Goal: Task Accomplishment & Management: Manage account settings

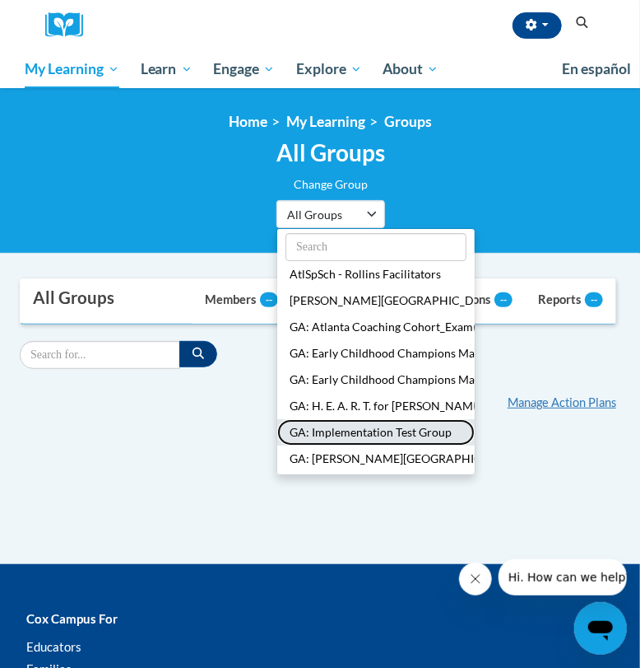
click at [341, 438] on button "GA: Implementation Test Group" at bounding box center [376, 432] width 198 height 26
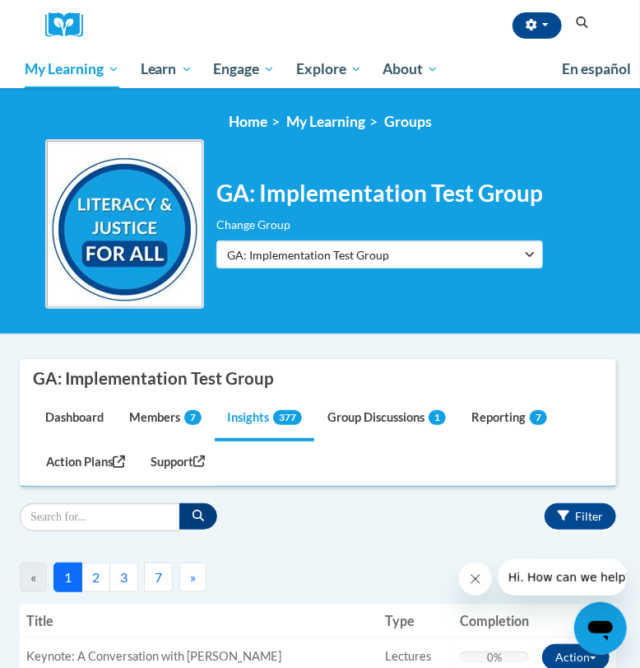
scroll to position [205, 0]
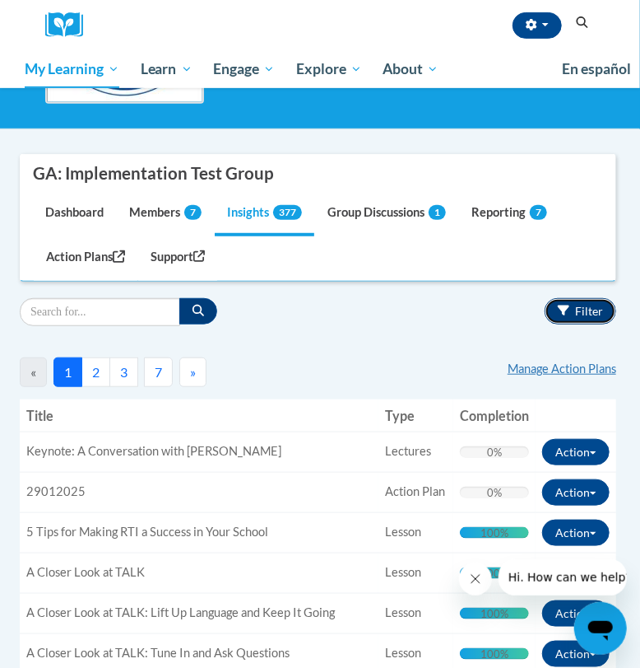
click at [579, 304] on span "Filter" at bounding box center [589, 311] width 28 height 14
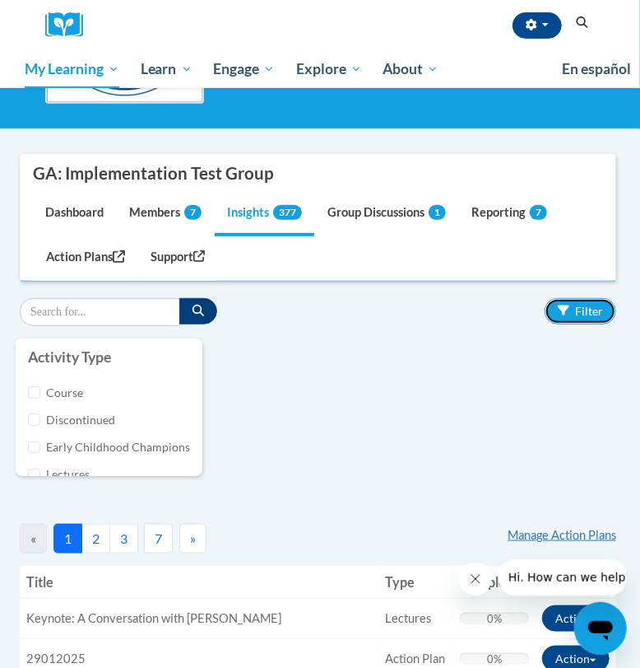
scroll to position [157, 0]
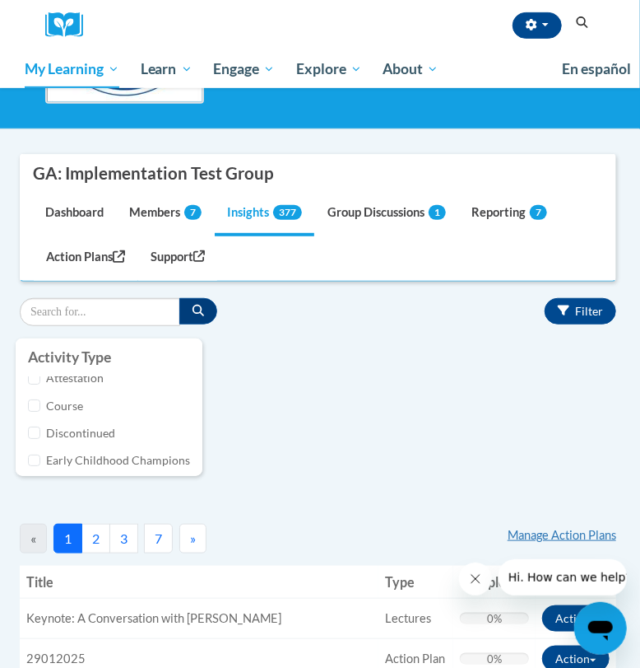
click at [54, 408] on label "Course" at bounding box center [118, 406] width 144 height 18
click at [40, 408] on input "Course" at bounding box center [34, 405] width 12 height 12
checkbox input "true"
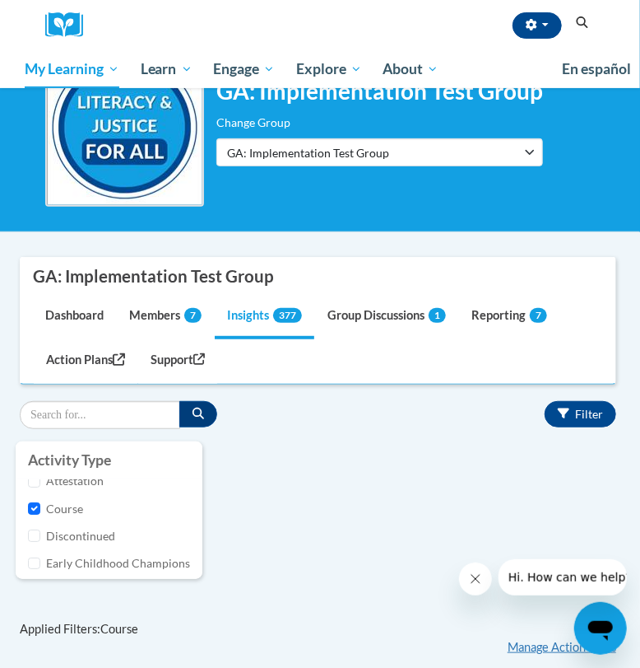
scroll to position [0, 0]
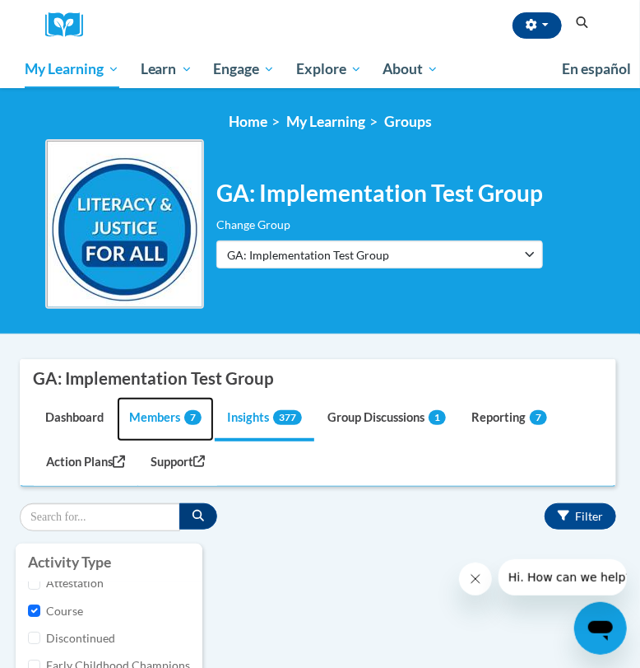
click at [173, 422] on link "Members 7" at bounding box center [165, 419] width 97 height 44
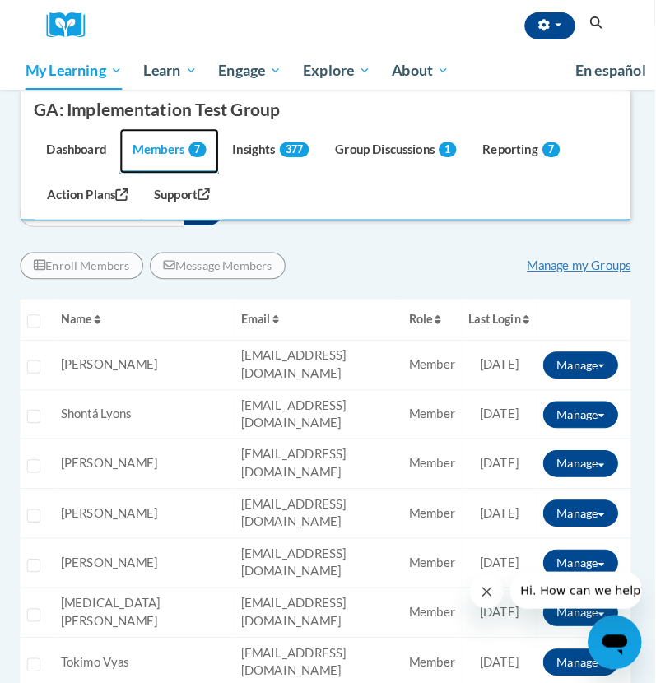
scroll to position [205, 0]
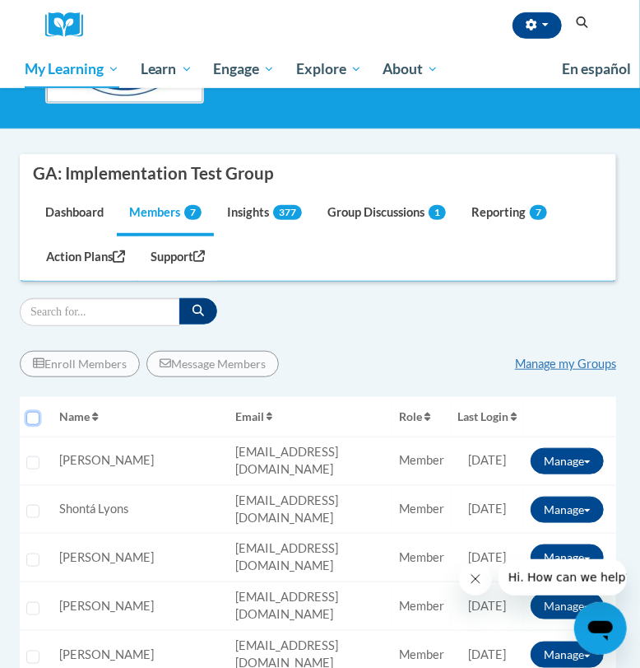
click at [28, 415] on input "Select all users" at bounding box center [32, 418] width 13 height 13
checkbox input "true"
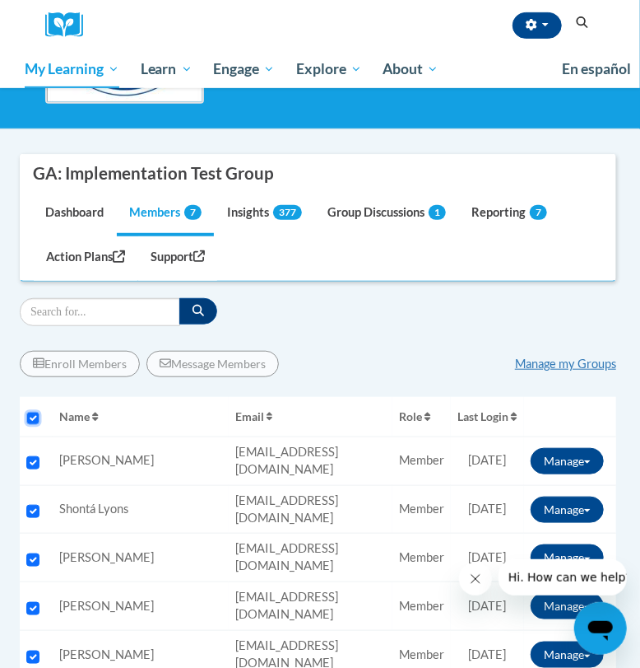
checkbox input "true"
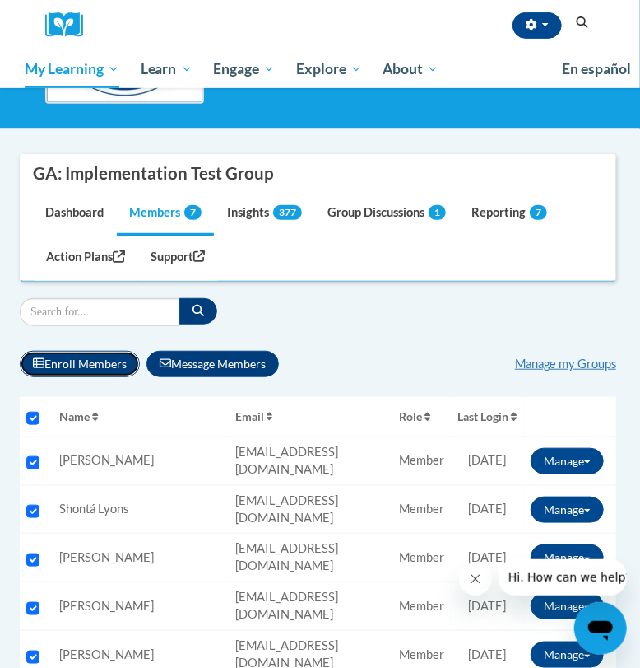
click at [63, 359] on button "Enroll Members" at bounding box center [80, 364] width 120 height 26
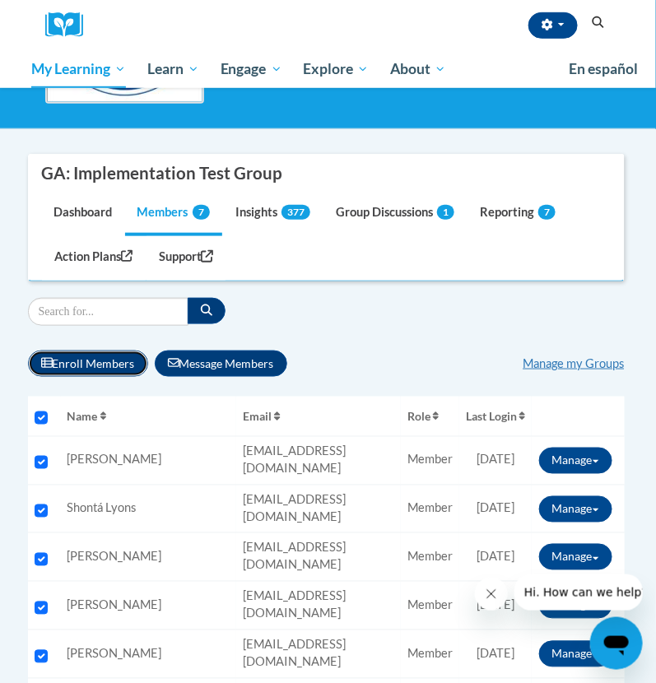
select select
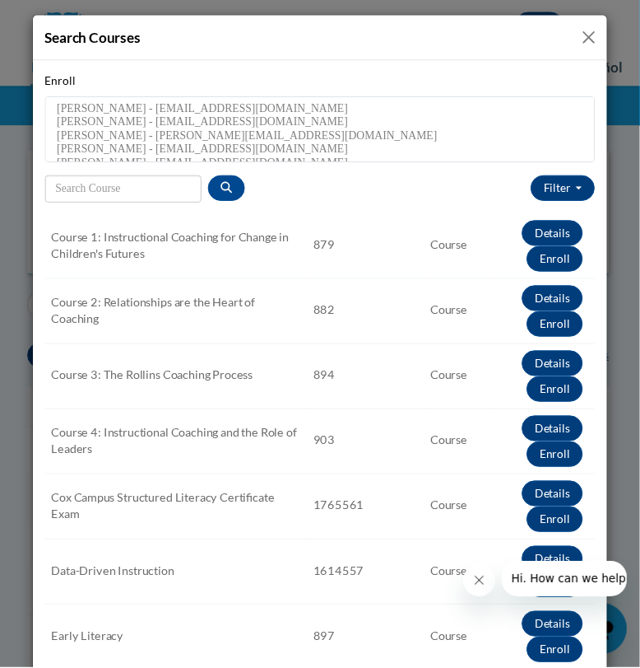
scroll to position [0, 0]
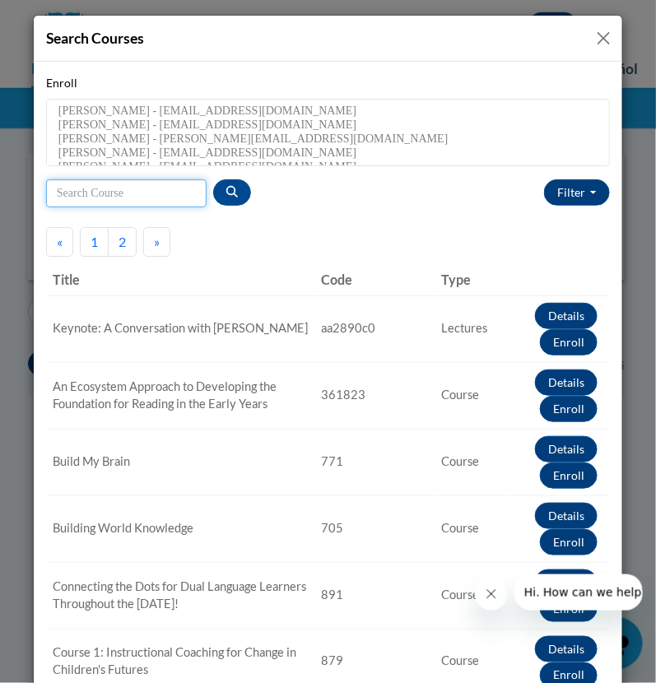
click at [136, 203] on input "Search Course" at bounding box center [126, 193] width 161 height 28
type input "early literacy"
click at [221, 201] on button "button" at bounding box center [232, 192] width 38 height 26
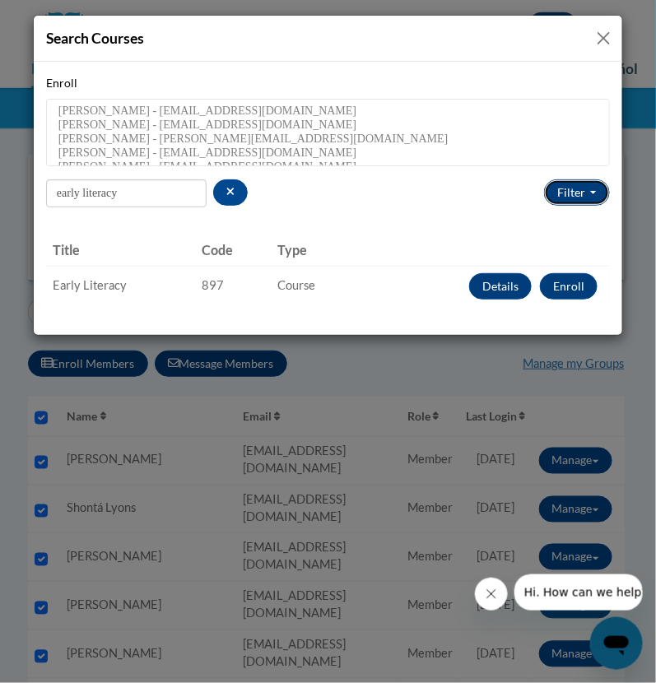
click at [565, 195] on button "Type" at bounding box center [577, 192] width 66 height 26
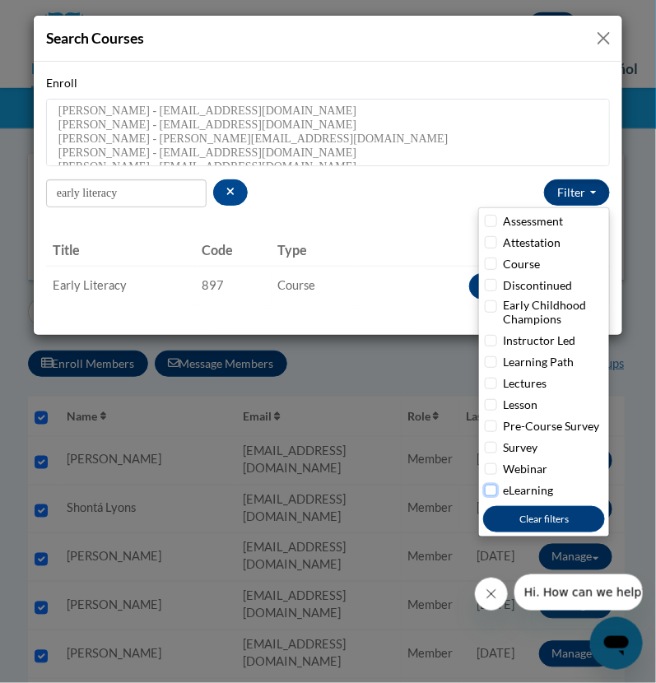
click at [491, 494] on input "eLearning" at bounding box center [491, 491] width 12 height 12
checkbox input "true"
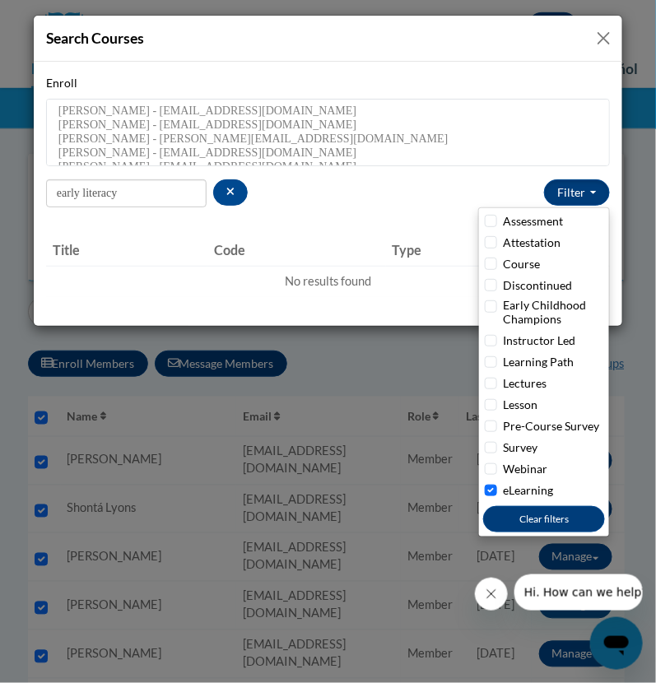
click at [601, 35] on button "Close" at bounding box center [603, 38] width 21 height 21
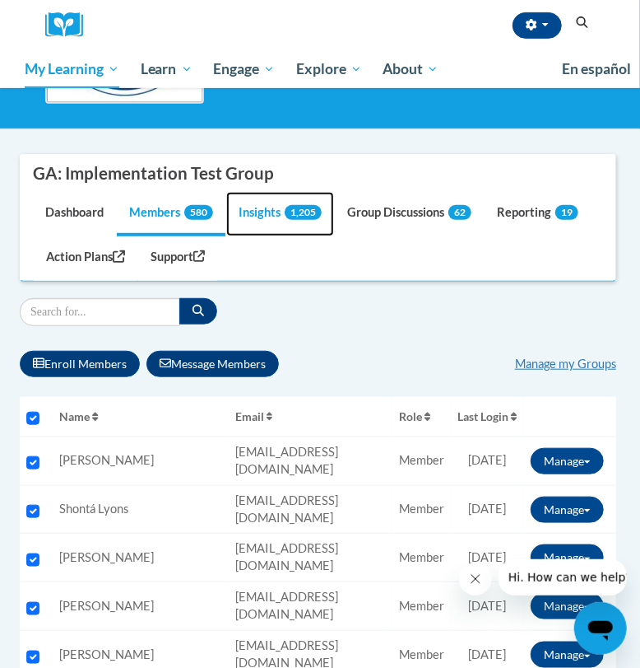
click at [254, 199] on link "Insights 1,205" at bounding box center [280, 214] width 108 height 44
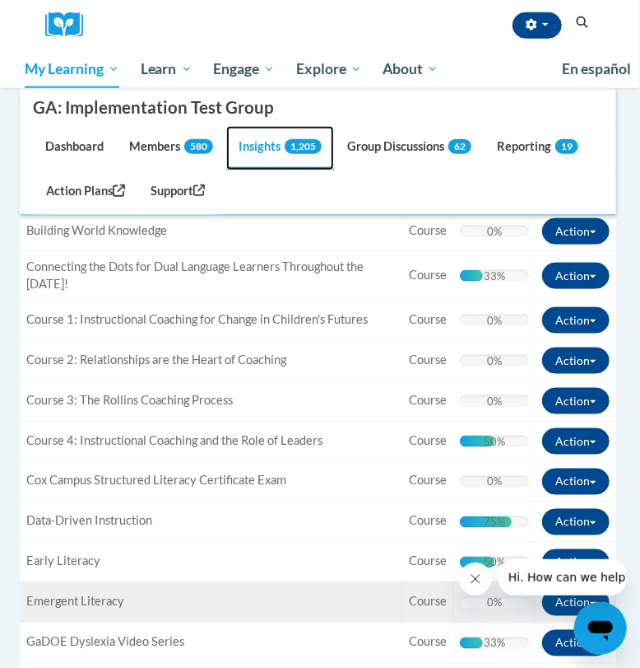
scroll to position [205, 0]
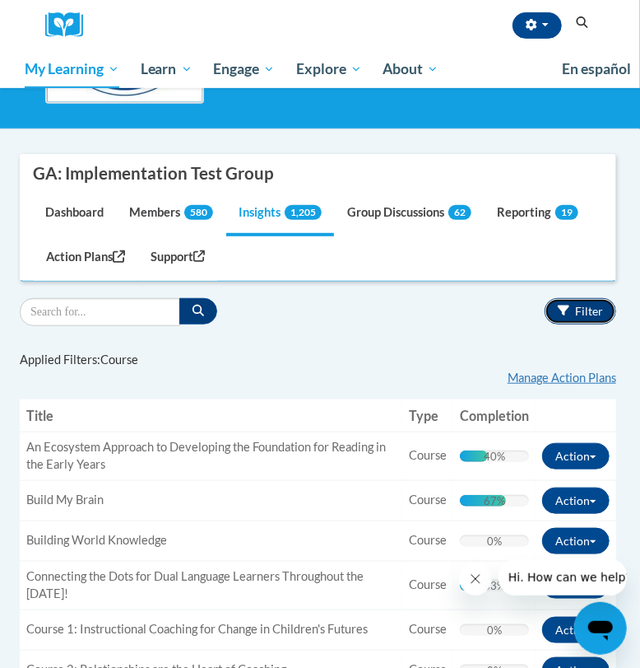
click at [565, 319] on button "Filter" at bounding box center [581, 311] width 72 height 26
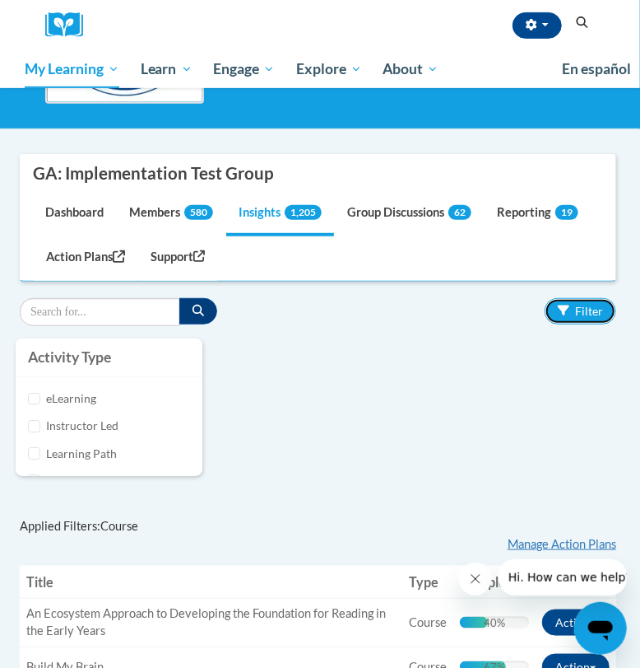
scroll to position [107, 0]
click at [34, 459] on div "Course" at bounding box center [109, 456] width 162 height 18
click at [34, 458] on div "Course" at bounding box center [109, 456] width 162 height 18
click at [34, 454] on input "Course" at bounding box center [34, 455] width 12 height 12
checkbox input "false"
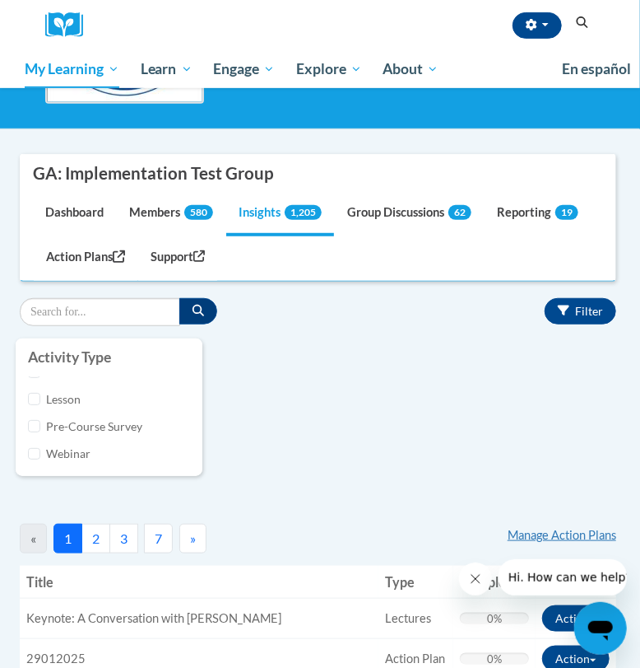
scroll to position [0, 0]
click at [287, 412] on div "Activity Type eLearning Instructor Led Learning Path Assessment Survey Attestat…" at bounding box center [316, 415] width 626 height 154
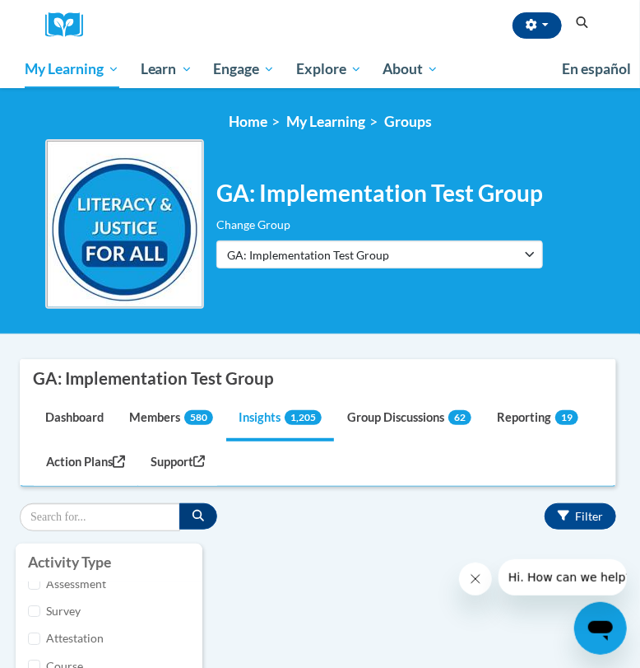
click at [407, 6] on div "[PERSON_NAME] ([GEOGRAPHIC_DATA]/New_York UTC-04:00) My Profile Inbox Group Das…" at bounding box center [345, 25] width 500 height 50
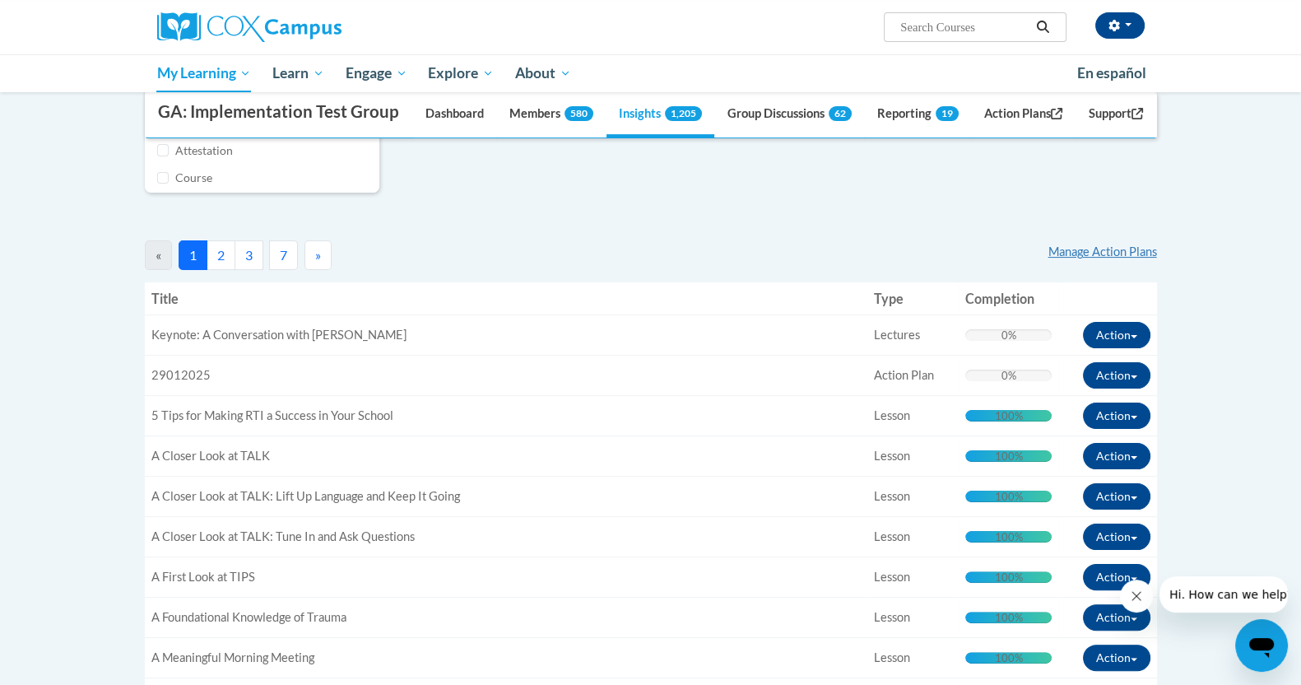
scroll to position [514, 0]
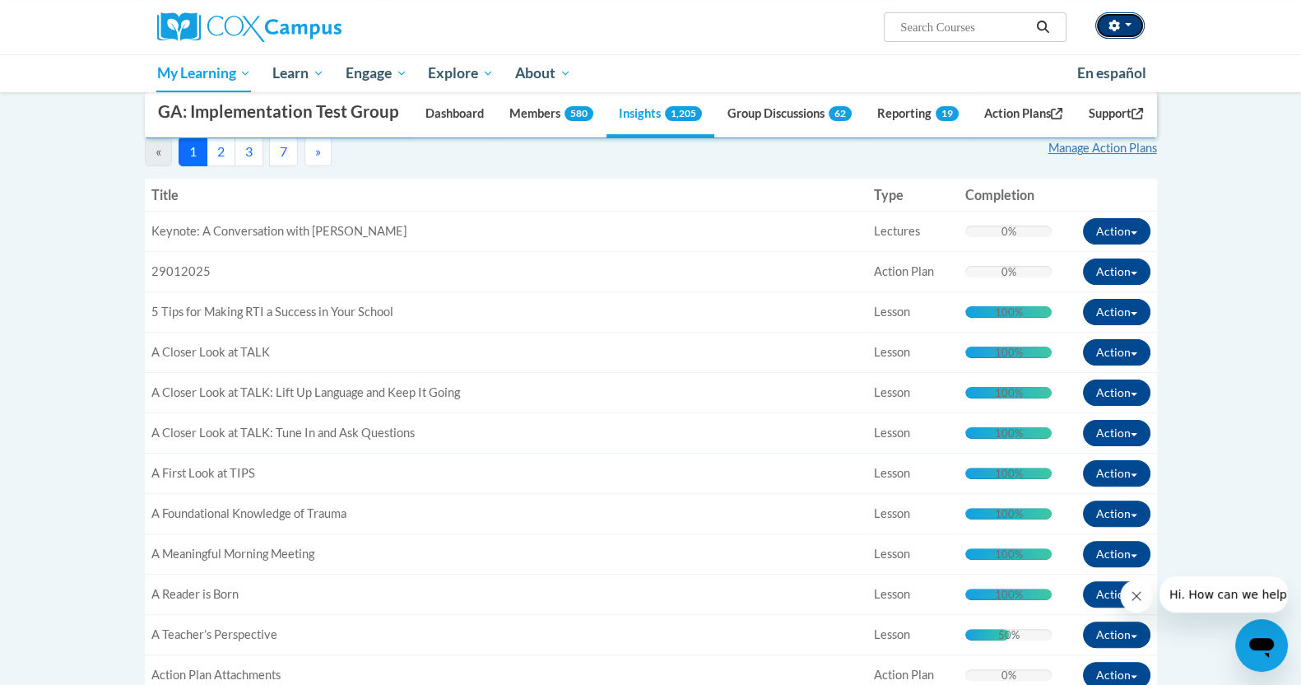
click at [640, 22] on icon "button" at bounding box center [1115, 26] width 12 height 12
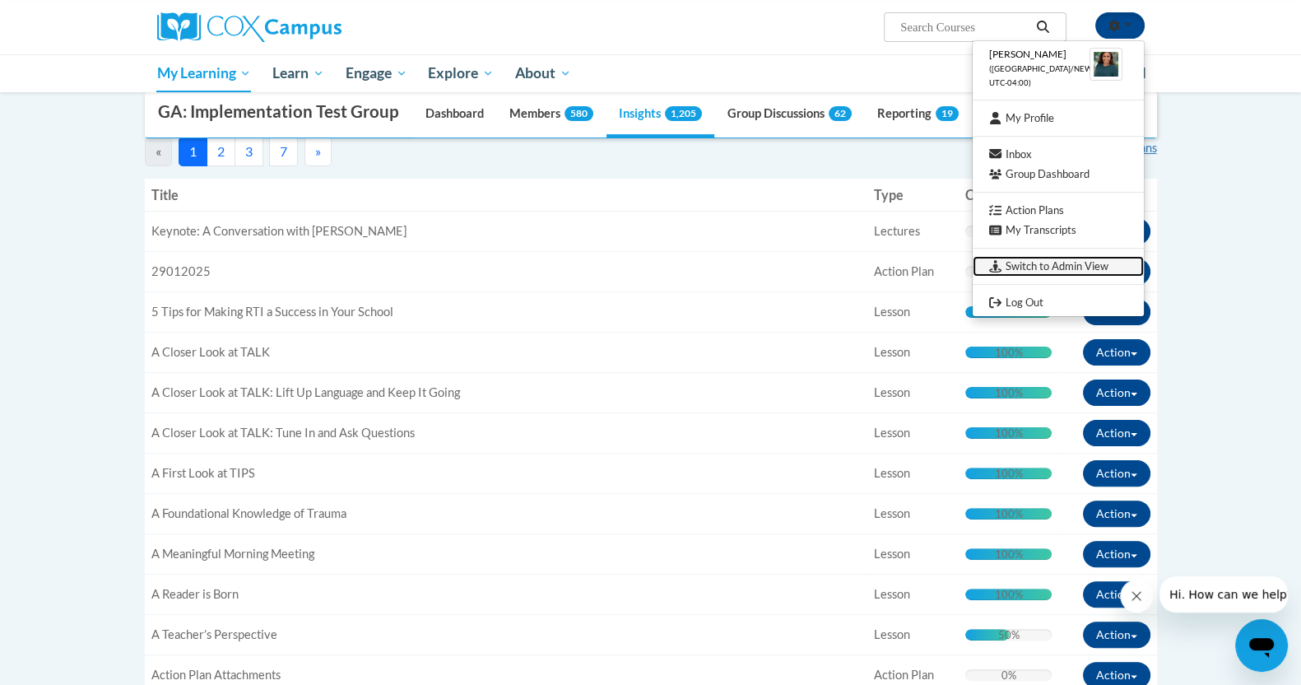
click at [640, 258] on link "Switch to Admin View" at bounding box center [1058, 266] width 171 height 21
